Goal: Task Accomplishment & Management: Use online tool/utility

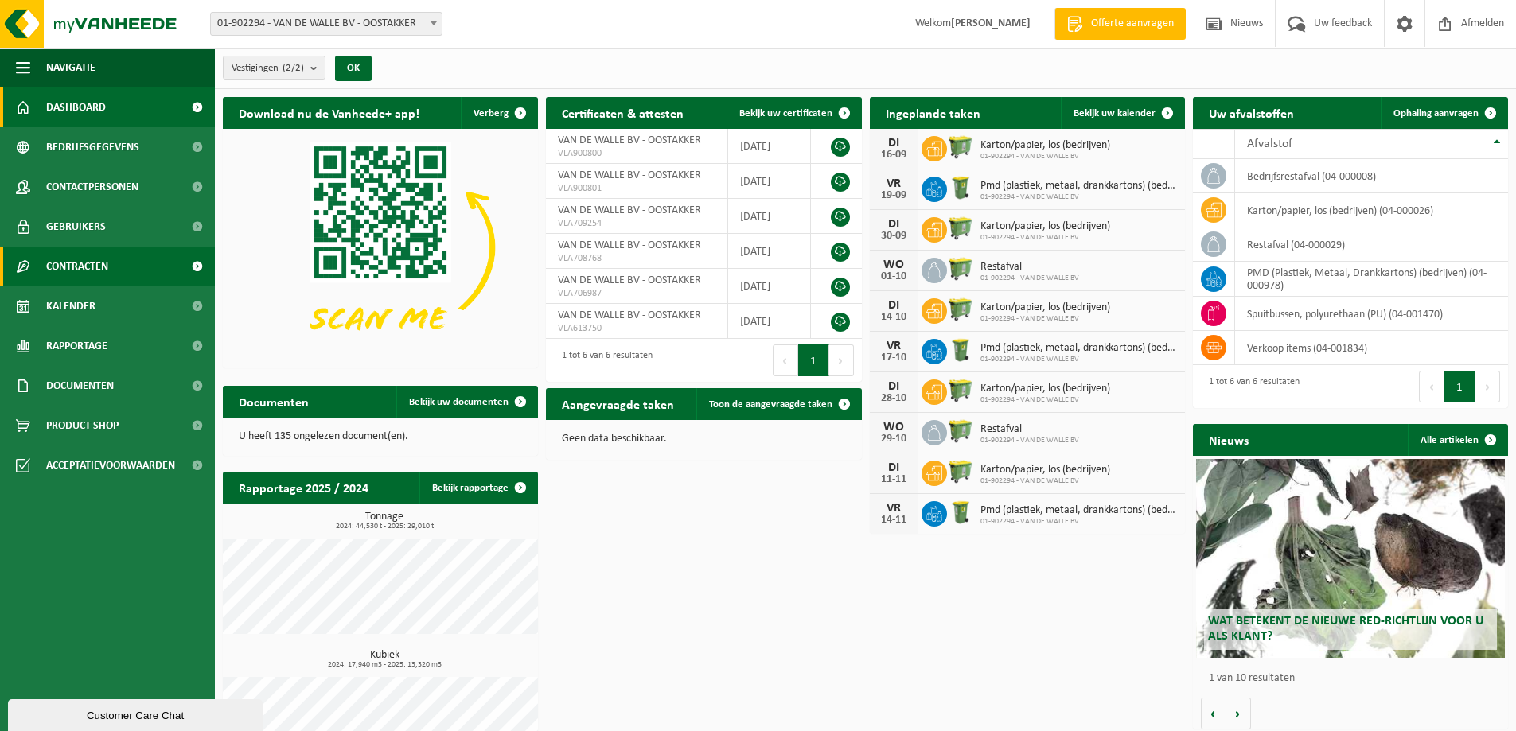
click at [96, 260] on span "Contracten" at bounding box center [77, 267] width 62 height 40
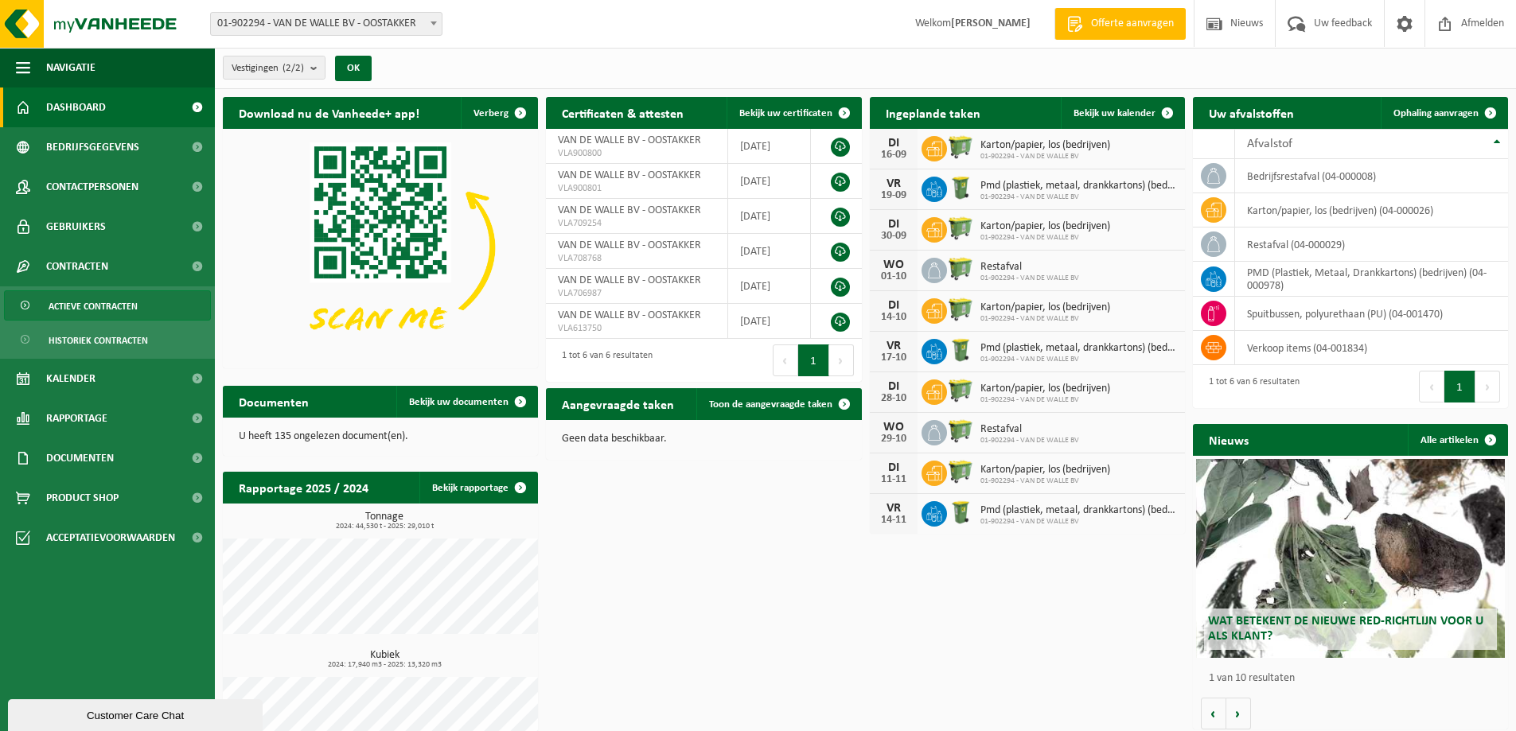
click at [88, 307] on span "Actieve contracten" at bounding box center [93, 306] width 89 height 30
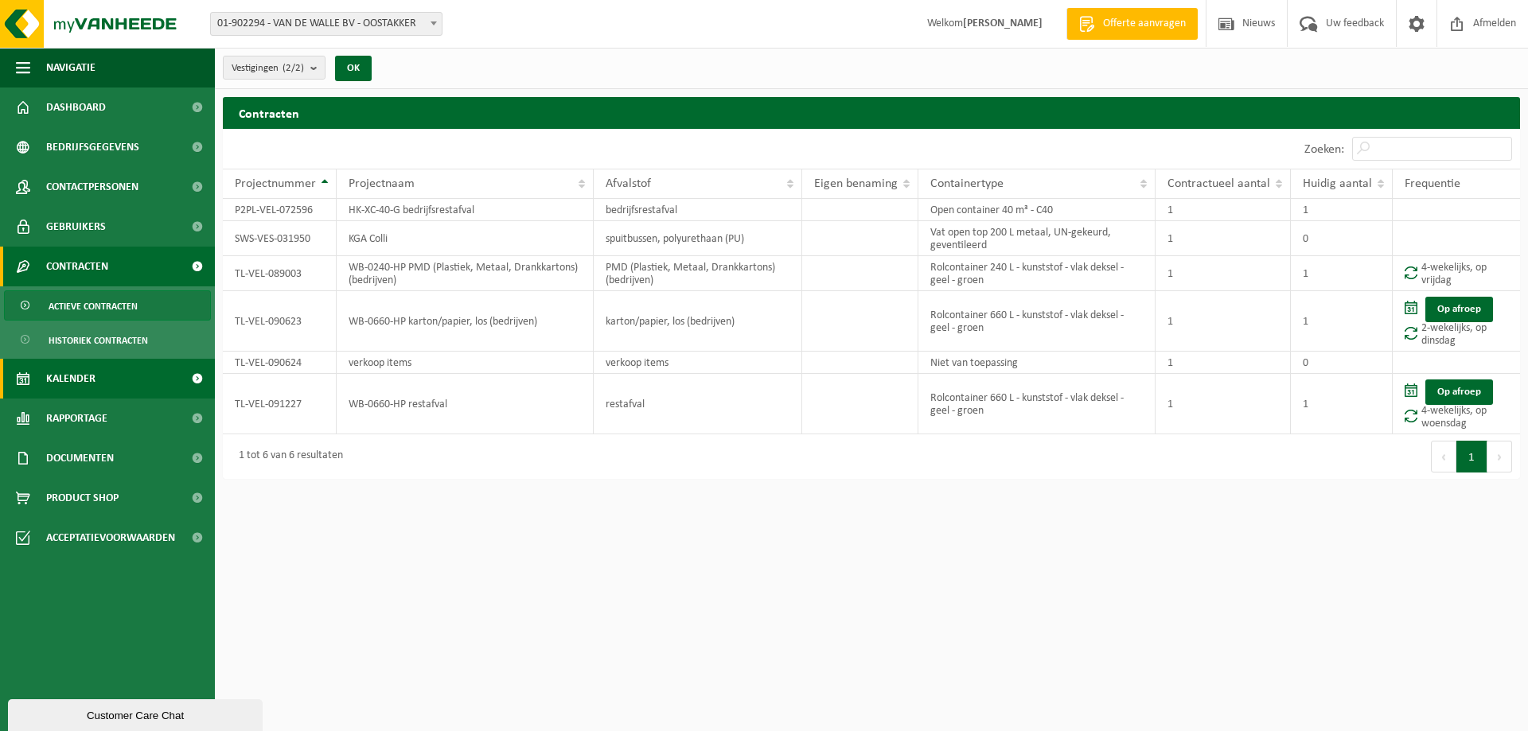
click at [95, 379] on link "Kalender" at bounding box center [107, 379] width 215 height 40
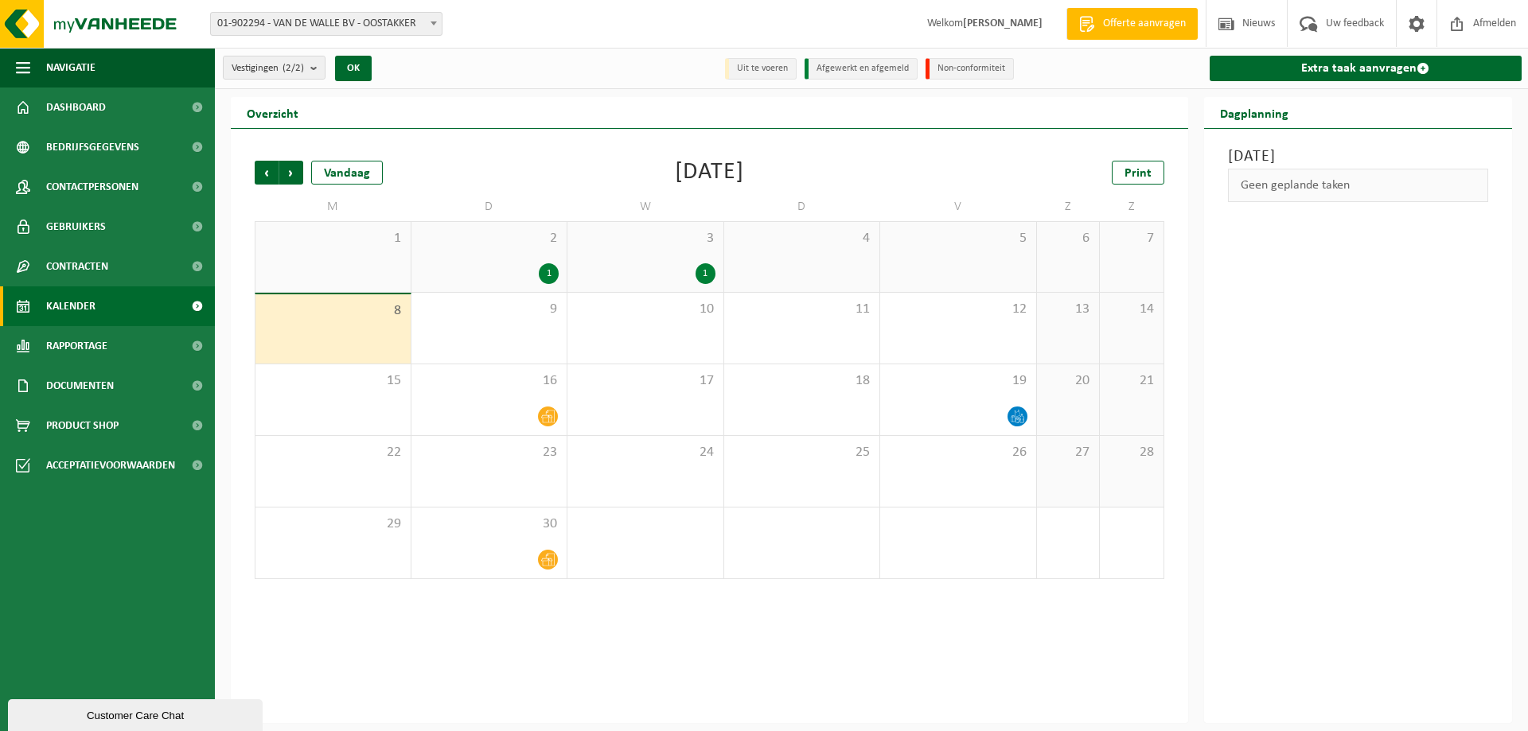
click at [1337, 188] on div "Geen geplande taken" at bounding box center [1358, 185] width 261 height 33
click at [431, 19] on span at bounding box center [434, 23] width 16 height 21
select select "131860"
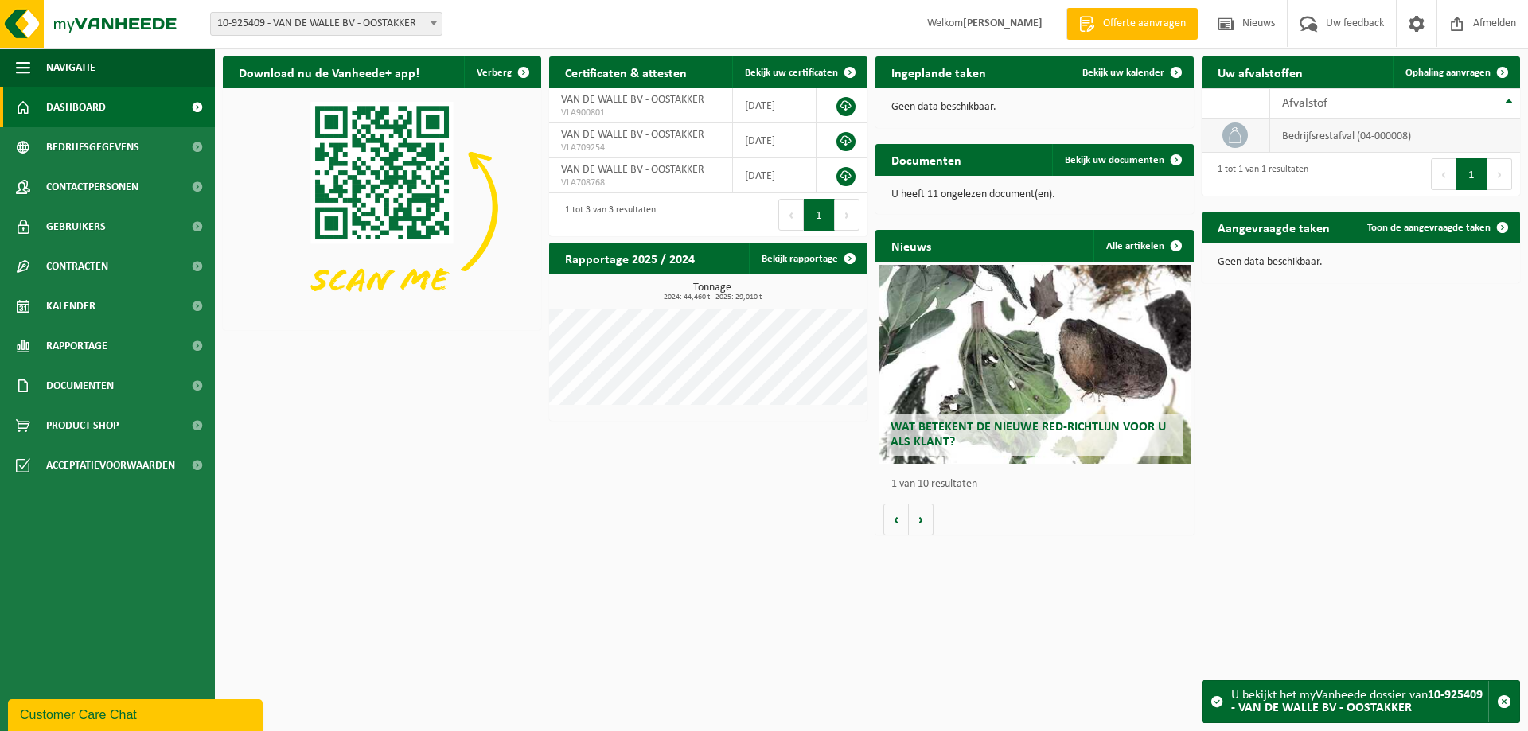
click at [1232, 138] on icon at bounding box center [1235, 135] width 16 height 16
click at [1458, 74] on span "Ophaling aanvragen" at bounding box center [1447, 73] width 85 height 10
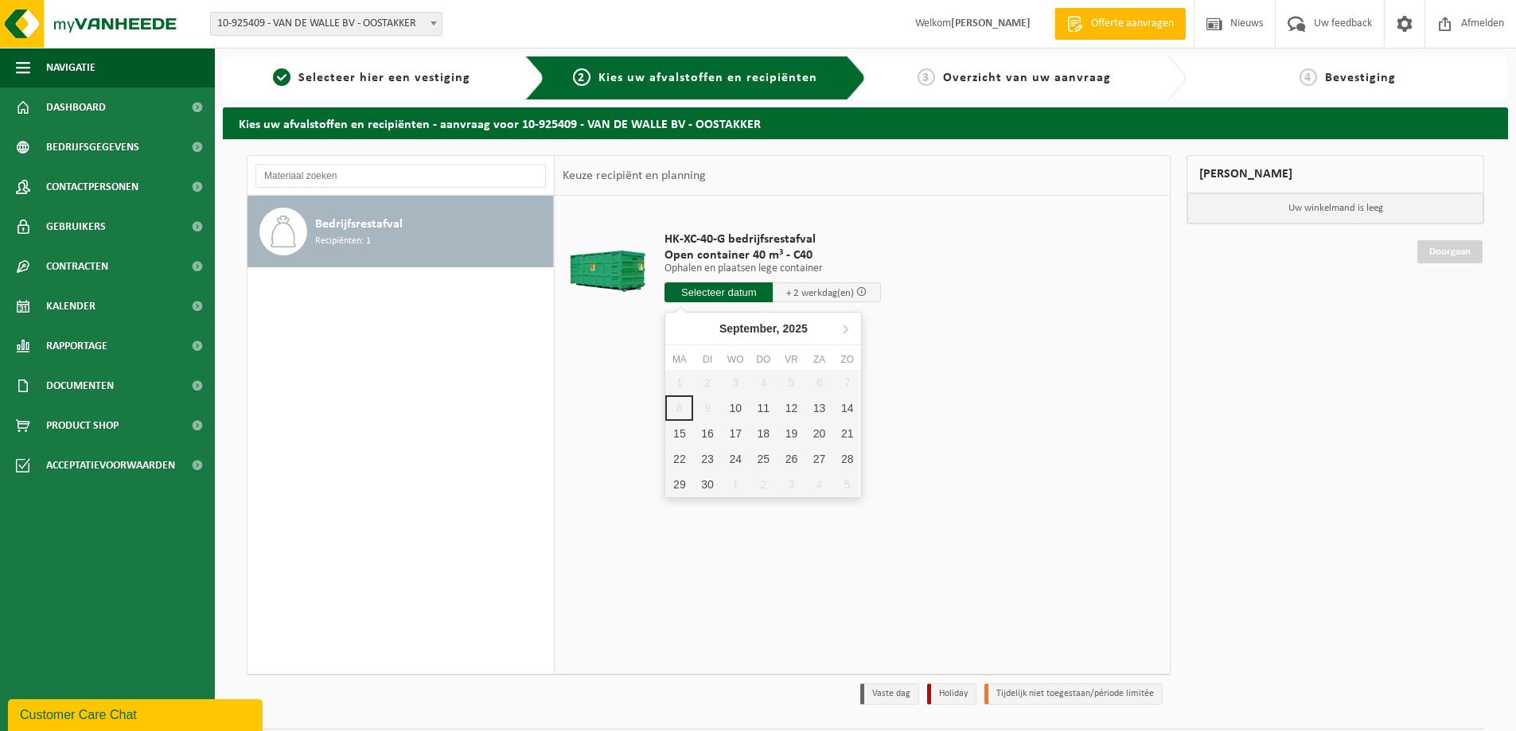
click at [746, 286] on input "text" at bounding box center [718, 292] width 108 height 20
click at [742, 403] on div "10" at bounding box center [736, 407] width 28 height 25
type input "Van 2025-09-10"
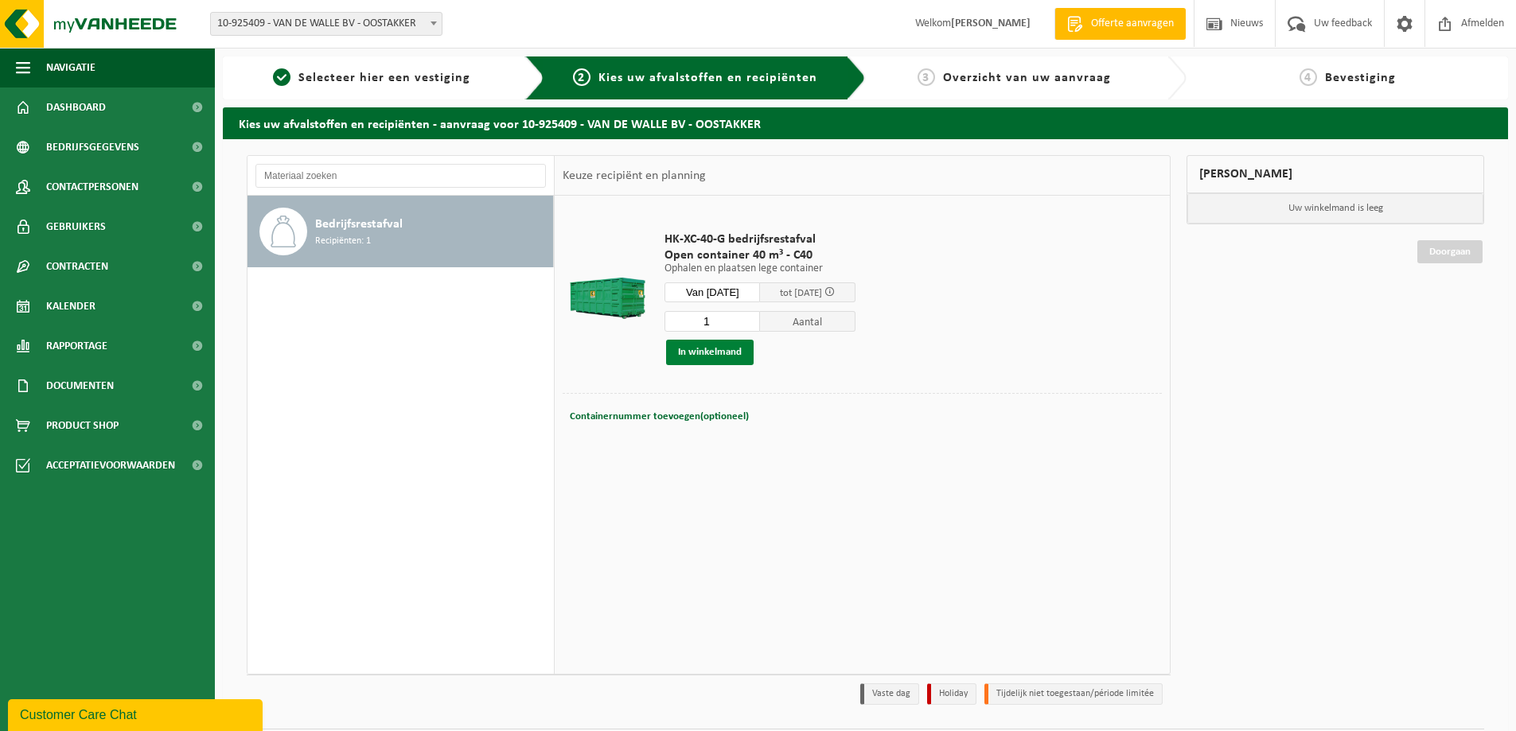
click at [726, 355] on button "In winkelmand" at bounding box center [710, 352] width 88 height 25
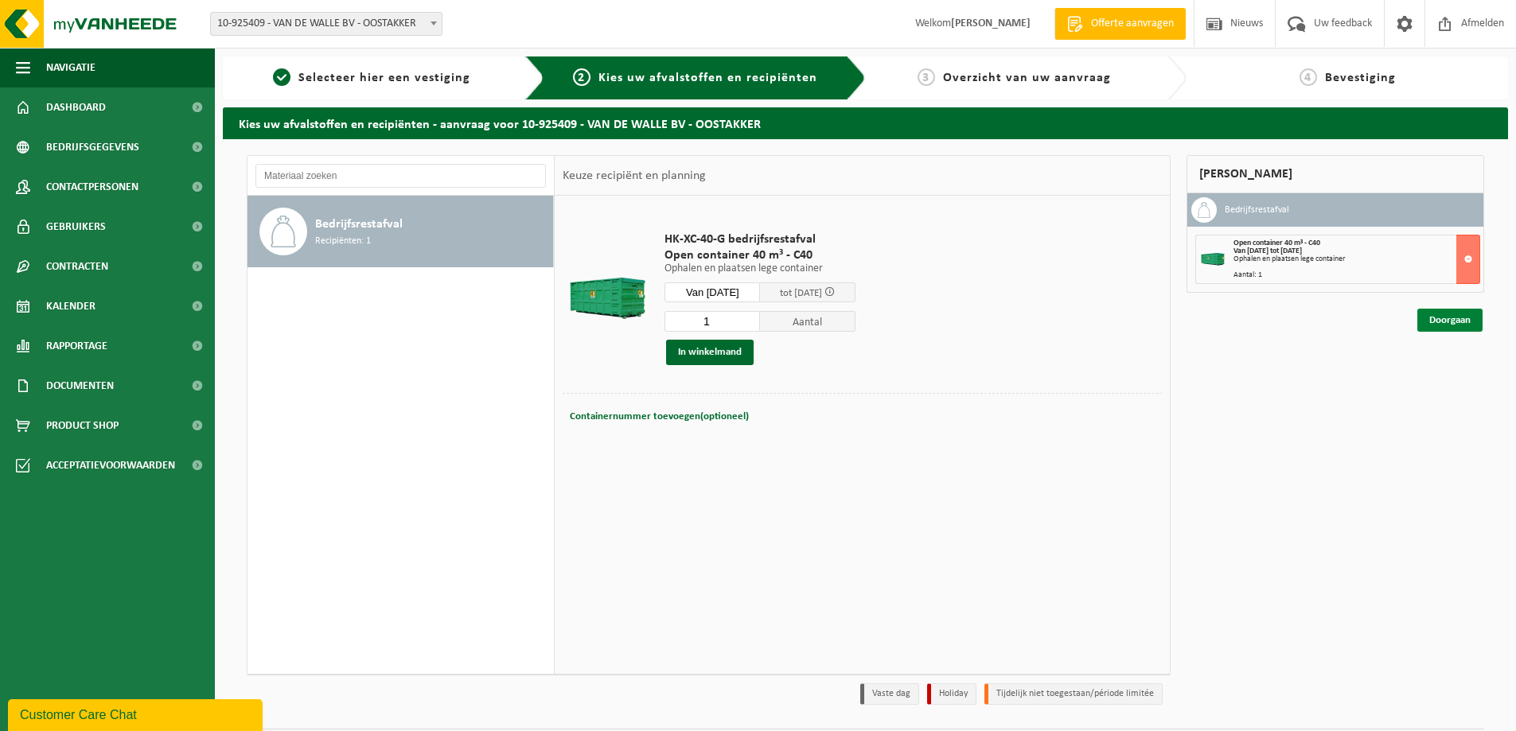
click at [1446, 322] on link "Doorgaan" at bounding box center [1449, 320] width 65 height 23
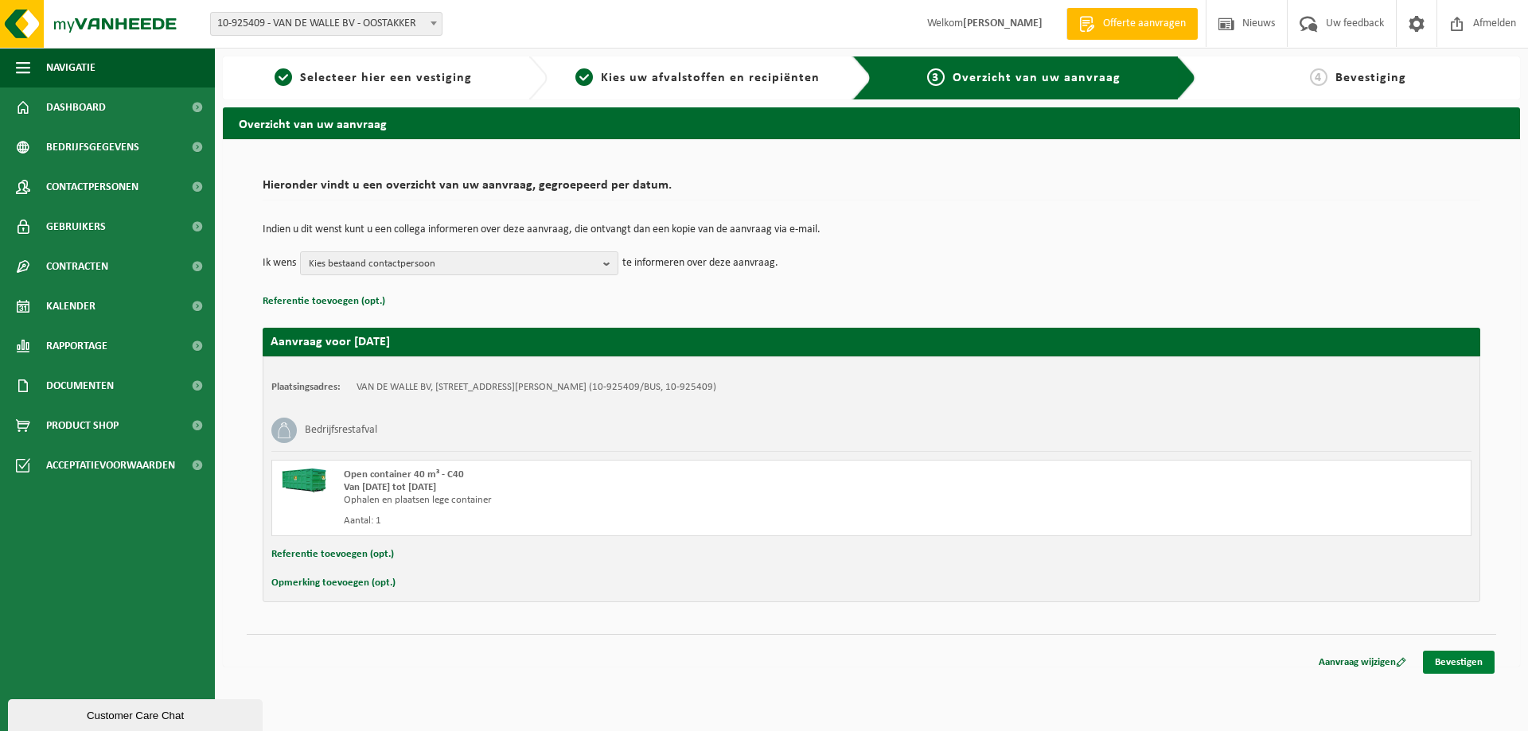
drag, startPoint x: 1473, startPoint y: 672, endPoint x: 1473, endPoint y: 653, distance: 18.3
click at [1473, 669] on link "Bevestigen" at bounding box center [1459, 662] width 72 height 23
